Goal: Navigation & Orientation: Find specific page/section

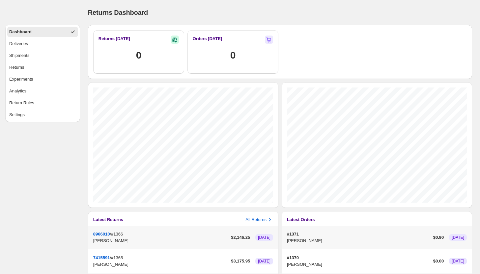
select select "********"
click at [306, 19] on div "Returns Dashboard. This page is ready Returns Dashboard" at bounding box center [280, 12] width 384 height 25
click at [60, 42] on button "Deliveries" at bounding box center [42, 44] width 71 height 11
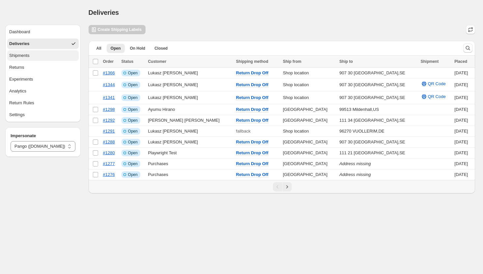
click at [59, 55] on button "Shipments" at bounding box center [42, 55] width 71 height 11
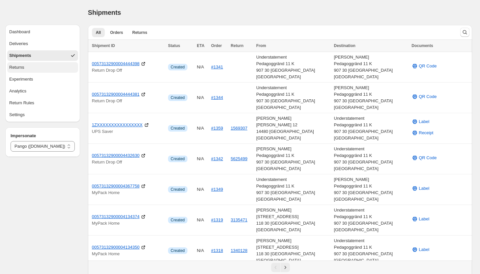
click at [53, 65] on button "Returns" at bounding box center [42, 67] width 71 height 11
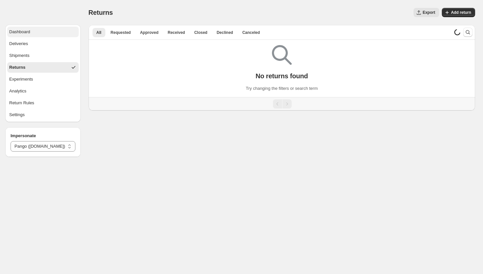
click at [55, 35] on button "Dashboard" at bounding box center [42, 32] width 71 height 11
